Goal: Find specific page/section: Find specific page/section

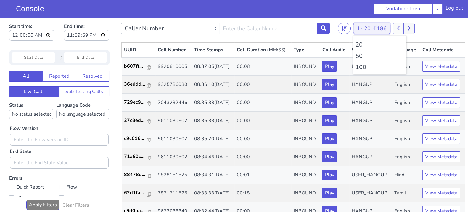
click at [359, 29] on button "1 - 20 of 186" at bounding box center [371, 28] width 37 height 12
click at [359, 66] on li "100" at bounding box center [379, 67] width 49 height 9
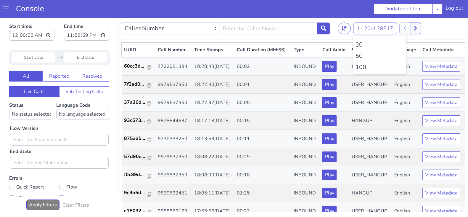
click at [359, 66] on li "100" at bounding box center [379, 67] width 49 height 9
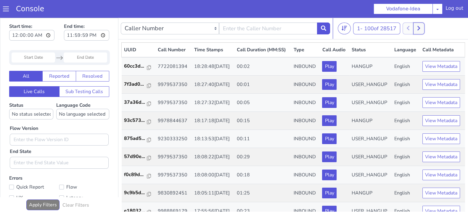
click at [422, 27] on button at bounding box center [418, 28] width 11 height 12
click at [412, 28] on button at bounding box center [407, 28] width 11 height 12
click at [413, 28] on icon at bounding box center [411, 27] width 3 height 5
click at [405, 29] on button at bounding box center [407, 28] width 11 height 12
click at [413, 28] on icon at bounding box center [412, 28] width 3 height 4
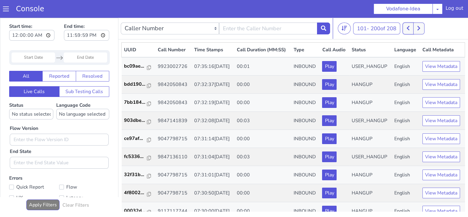
click at [409, 28] on icon at bounding box center [407, 28] width 3 height 4
click at [420, 29] on div "1 - 100 of 208 20 50 100" at bounding box center [402, 28] width 128 height 12
click at [412, 30] on button at bounding box center [411, 28] width 11 height 12
click at [409, 30] on icon at bounding box center [407, 27] width 3 height 5
click at [417, 27] on button at bounding box center [411, 28] width 11 height 12
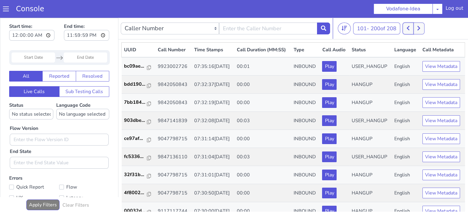
click at [409, 29] on icon at bounding box center [407, 28] width 3 height 4
click at [414, 30] on icon at bounding box center [411, 27] width 3 height 5
click at [407, 29] on button at bounding box center [407, 28] width 11 height 12
click at [417, 29] on button at bounding box center [411, 28] width 11 height 12
click at [404, 28] on button at bounding box center [407, 28] width 11 height 12
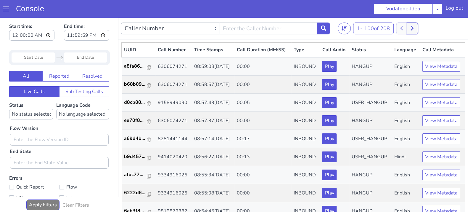
click at [416, 27] on button at bounding box center [411, 28] width 11 height 12
click at [408, 27] on icon at bounding box center [407, 27] width 3 height 5
drag, startPoint x: 417, startPoint y: 28, endPoint x: 412, endPoint y: 27, distance: 5.0
click at [417, 27] on button at bounding box center [411, 28] width 11 height 12
click at [409, 28] on icon at bounding box center [407, 28] width 3 height 4
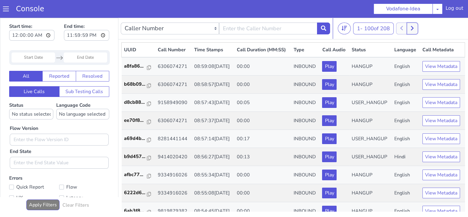
click at [413, 28] on icon at bounding box center [412, 28] width 3 height 4
click at [408, 28] on icon at bounding box center [407, 27] width 3 height 5
click at [413, 27] on icon at bounding box center [411, 27] width 3 height 5
click at [406, 28] on button at bounding box center [407, 28] width 11 height 12
click at [419, 27] on div "1 - 100 of 208 20 50 100" at bounding box center [402, 28] width 128 height 12
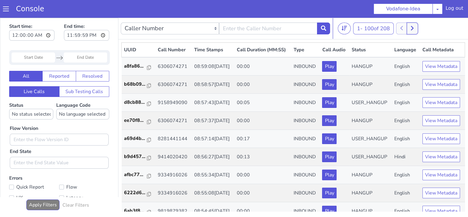
click at [414, 28] on icon at bounding box center [411, 27] width 3 height 5
click at [406, 28] on button at bounding box center [407, 28] width 11 height 12
click at [413, 28] on icon at bounding box center [411, 27] width 3 height 5
click at [408, 27] on icon at bounding box center [407, 27] width 3 height 5
click at [416, 28] on button at bounding box center [411, 28] width 11 height 12
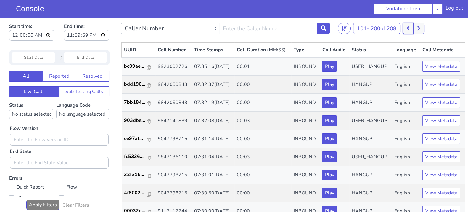
click at [407, 28] on button at bounding box center [407, 28] width 11 height 12
click at [416, 29] on button at bounding box center [411, 28] width 11 height 12
click at [411, 27] on button at bounding box center [407, 28] width 11 height 12
click at [412, 27] on icon at bounding box center [411, 27] width 3 height 5
click at [408, 28] on icon at bounding box center [407, 27] width 3 height 5
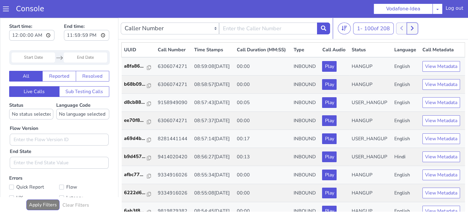
click at [413, 28] on icon at bounding box center [412, 28] width 3 height 4
click at [409, 26] on icon at bounding box center [407, 28] width 3 height 4
click at [414, 26] on icon at bounding box center [411, 27] width 3 height 5
click at [408, 26] on icon at bounding box center [407, 27] width 3 height 5
click at [412, 27] on icon at bounding box center [411, 27] width 3 height 5
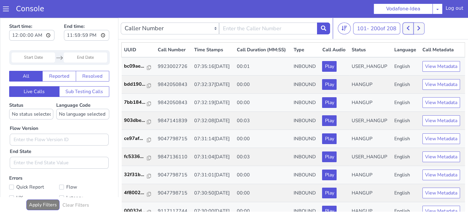
click at [407, 26] on button at bounding box center [407, 28] width 11 height 12
click at [416, 29] on button at bounding box center [411, 28] width 11 height 12
click at [412, 29] on button at bounding box center [407, 28] width 11 height 12
click at [412, 29] on icon at bounding box center [411, 27] width 3 height 5
click at [408, 28] on icon at bounding box center [407, 28] width 3 height 4
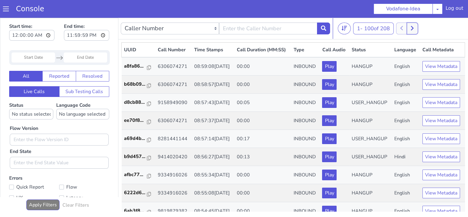
click at [413, 29] on icon at bounding box center [412, 28] width 3 height 4
click at [412, 28] on button at bounding box center [407, 28] width 11 height 12
click at [414, 28] on icon at bounding box center [411, 27] width 3 height 5
click at [411, 28] on button at bounding box center [407, 28] width 11 height 12
click at [417, 26] on button at bounding box center [411, 28] width 11 height 12
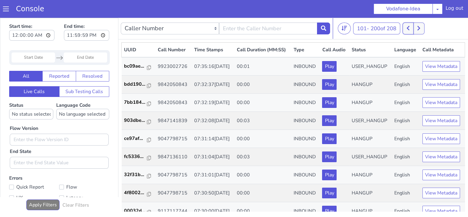
click at [409, 26] on icon at bounding box center [407, 27] width 3 height 5
click at [417, 28] on button at bounding box center [411, 28] width 11 height 12
click at [411, 27] on button at bounding box center [407, 28] width 11 height 12
click at [412, 27] on icon at bounding box center [411, 27] width 3 height 5
click at [409, 27] on icon at bounding box center [407, 27] width 3 height 5
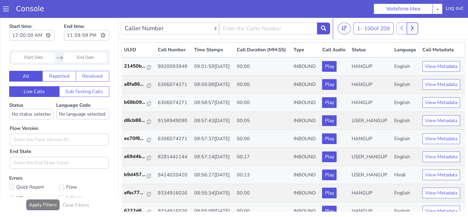
click at [413, 28] on icon at bounding box center [412, 28] width 3 height 4
click at [413, 26] on button at bounding box center [407, 28] width 11 height 12
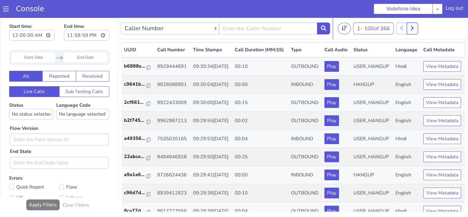
click at [413, 25] on icon at bounding box center [411, 27] width 3 height 5
click at [417, 31] on button at bounding box center [418, 28] width 11 height 12
